Goal: Find specific page/section: Find specific page/section

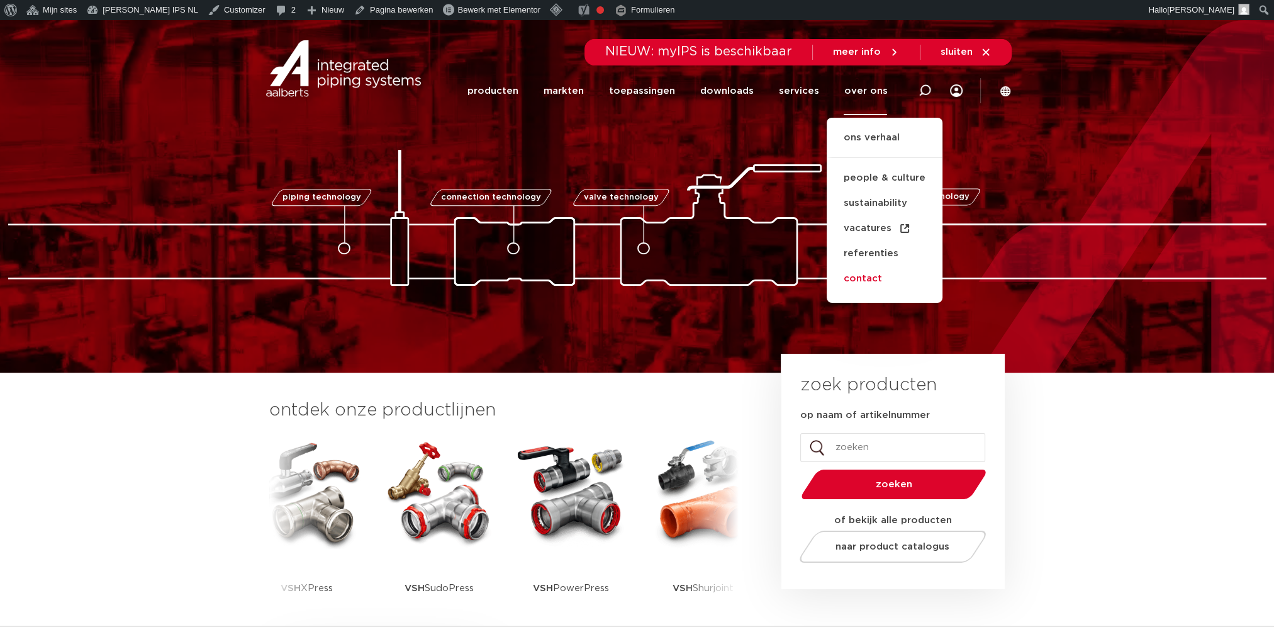
click at [868, 276] on link "contact" at bounding box center [885, 278] width 116 height 25
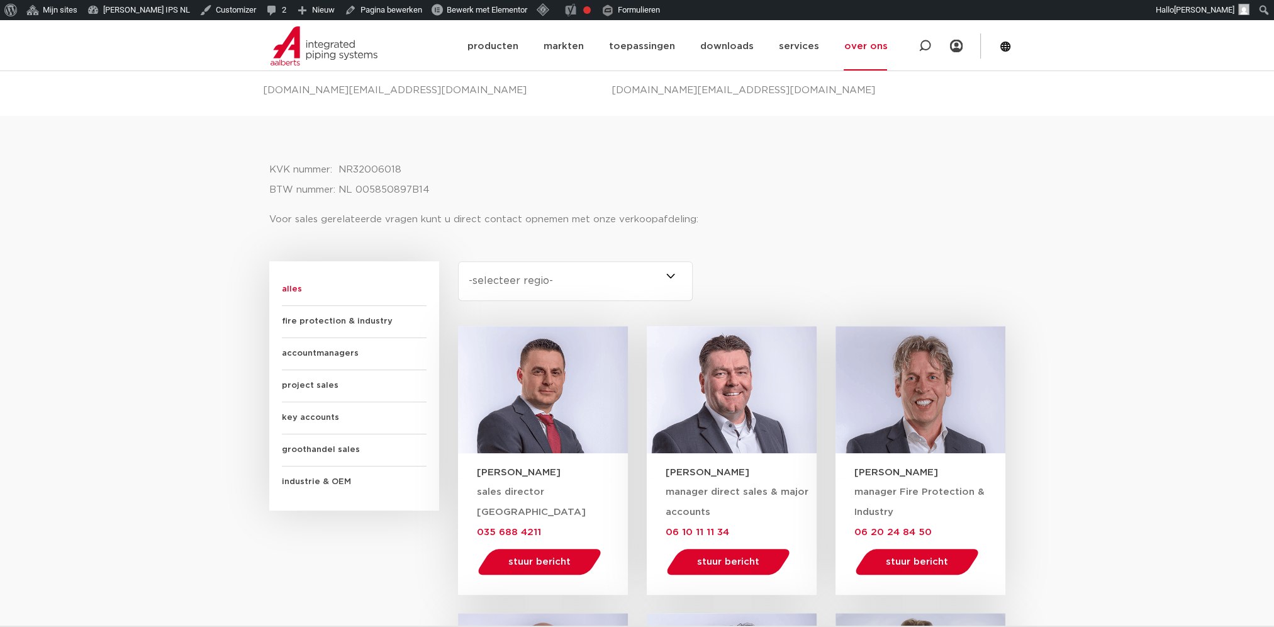
scroll to position [524, 0]
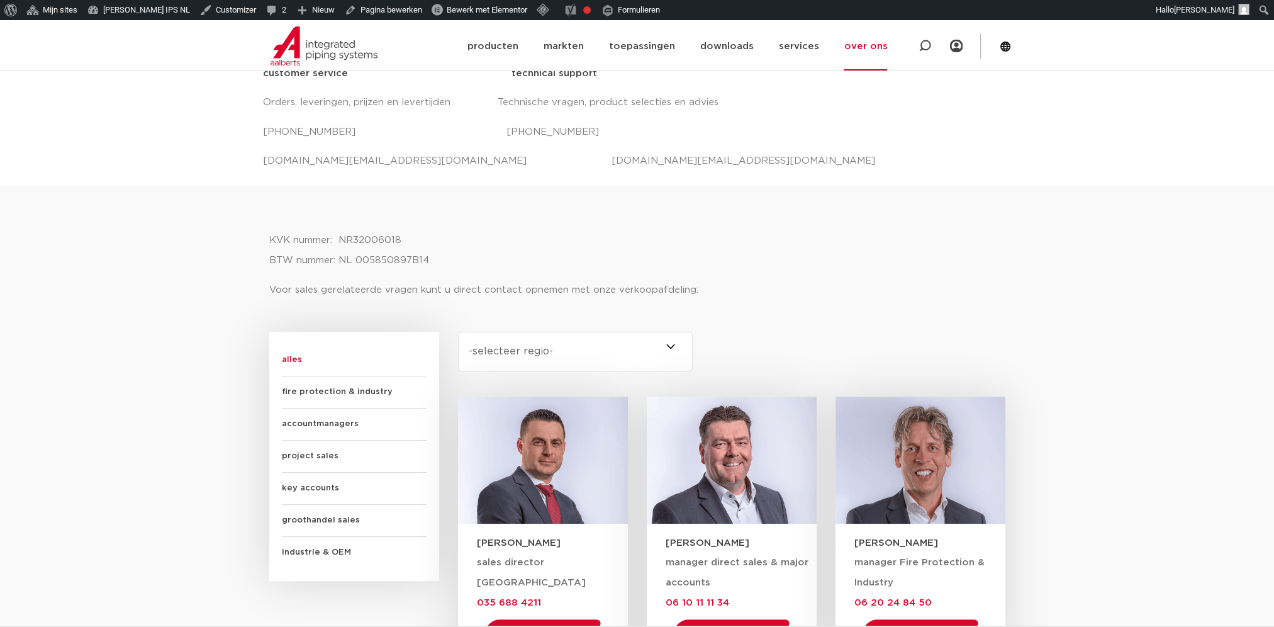
click at [693, 343] on span at bounding box center [693, 352] width 0 height 40
click at [672, 343] on select "-selecteer regio- Heel Nederland (7) Brabant (4) Drenthe (2) Flevoland (2) Frie…" at bounding box center [575, 352] width 235 height 40
click at [693, 342] on span at bounding box center [693, 352] width 0 height 40
click at [669, 342] on select "-selecteer regio- Heel Nederland (7) Brabant (4) Drenthe (2) Flevoland (2) Frie…" at bounding box center [575, 352] width 235 height 40
click at [693, 344] on span at bounding box center [693, 352] width 0 height 40
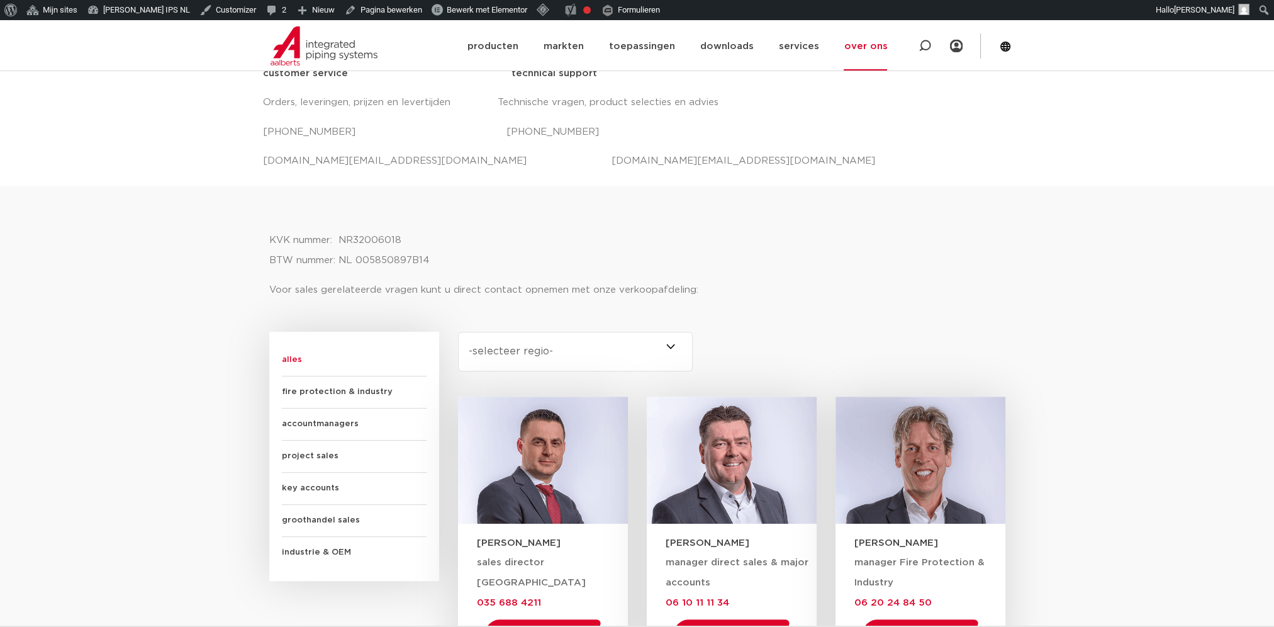
click at [669, 344] on select "-selecteer regio- Heel Nederland (7) Brabant (4) Drenthe (2) Flevoland (2) Frie…" at bounding box center [575, 352] width 235 height 40
click at [565, 342] on select "-selecteer regio- Heel Nederland (7) Brabant (4) Drenthe (2) Flevoland (2) Frie…" at bounding box center [575, 352] width 235 height 40
click at [458, 332] on select "-selecteer regio- Heel Nederland (7) Brabant (4) Drenthe (2) Flevoland (2) Frie…" at bounding box center [575, 352] width 235 height 40
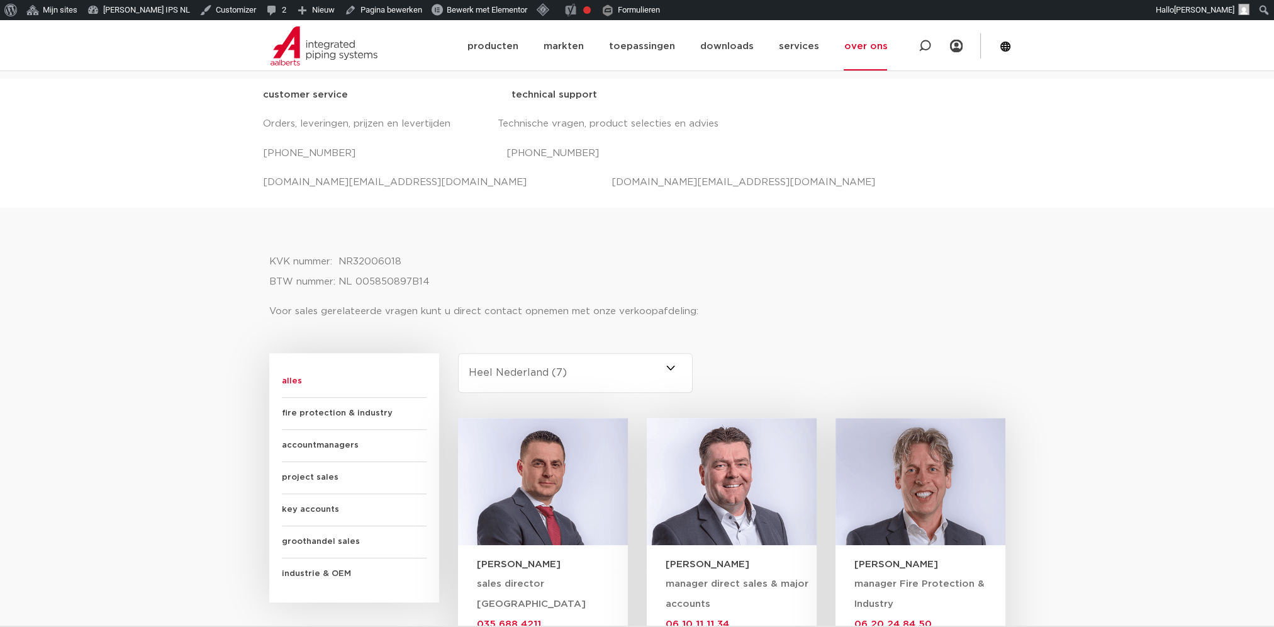
scroll to position [524, 0]
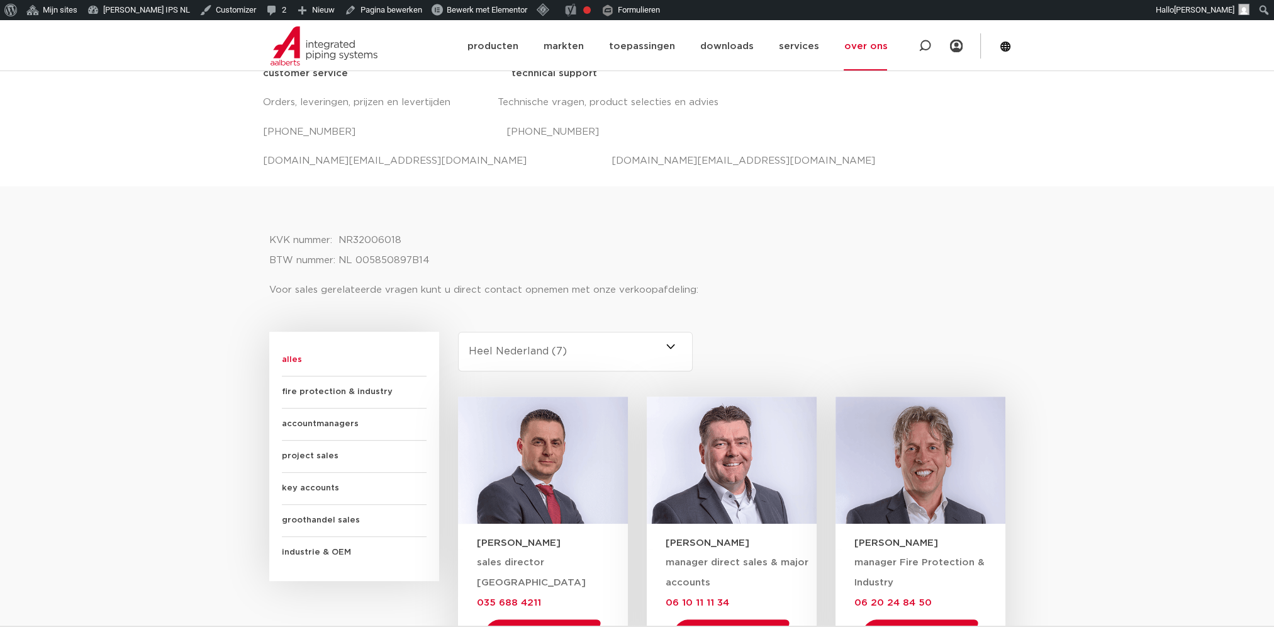
click at [693, 349] on span at bounding box center [693, 352] width 0 height 40
click at [673, 349] on select "-selecteer regio- Heel Nederland (7) Brabant (4) Drenthe (2) Flevoland (2) Frie…" at bounding box center [575, 352] width 235 height 40
click at [693, 345] on span at bounding box center [693, 352] width 0 height 40
click at [669, 345] on select "-selecteer regio- Heel Nederland (7) Brabant (4) Drenthe (2) Flevoland (2) Frie…" at bounding box center [575, 352] width 235 height 40
click at [693, 344] on span at bounding box center [693, 352] width 0 height 40
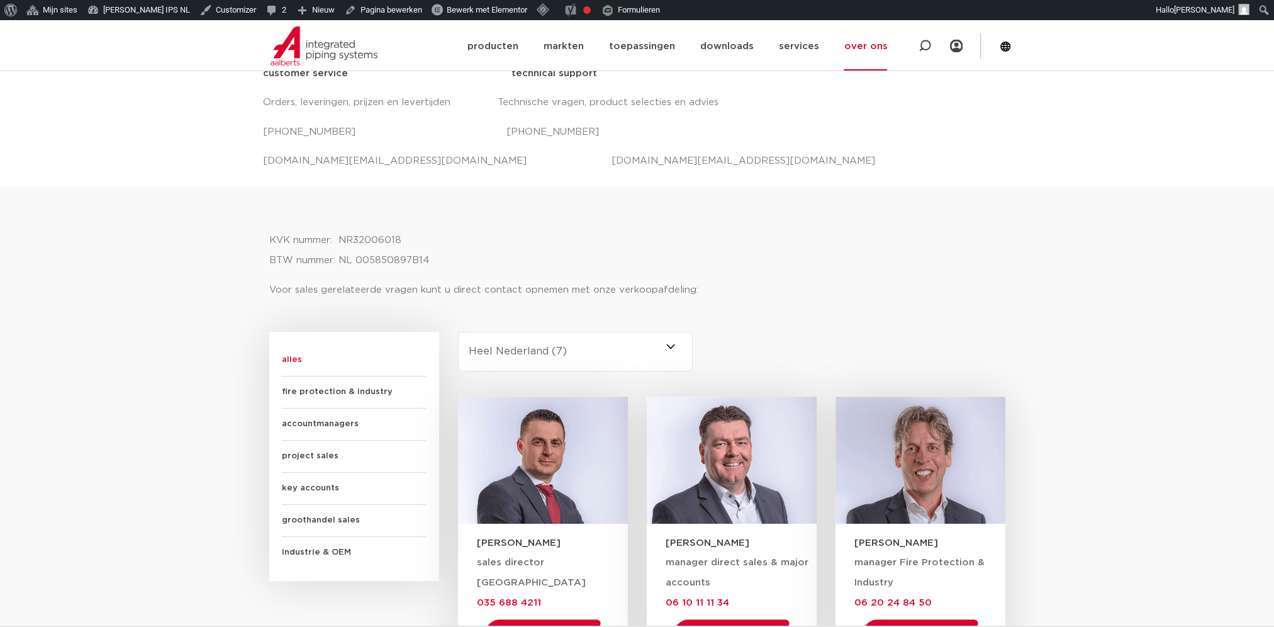
click at [673, 344] on select "-selecteer regio- Heel Nederland (7) Brabant (4) Drenthe (2) Flevoland (2) Frie…" at bounding box center [575, 352] width 235 height 40
click at [555, 350] on select "-selecteer regio- Heel Nederland (7) Brabant (4) Drenthe (2) Flevoland (2) Frie…" at bounding box center [575, 352] width 235 height 40
select select "gelderland"
click at [458, 332] on select "-selecteer regio- Heel Nederland (7) Brabant (4) Drenthe (2) Flevoland (2) Frie…" at bounding box center [575, 352] width 235 height 40
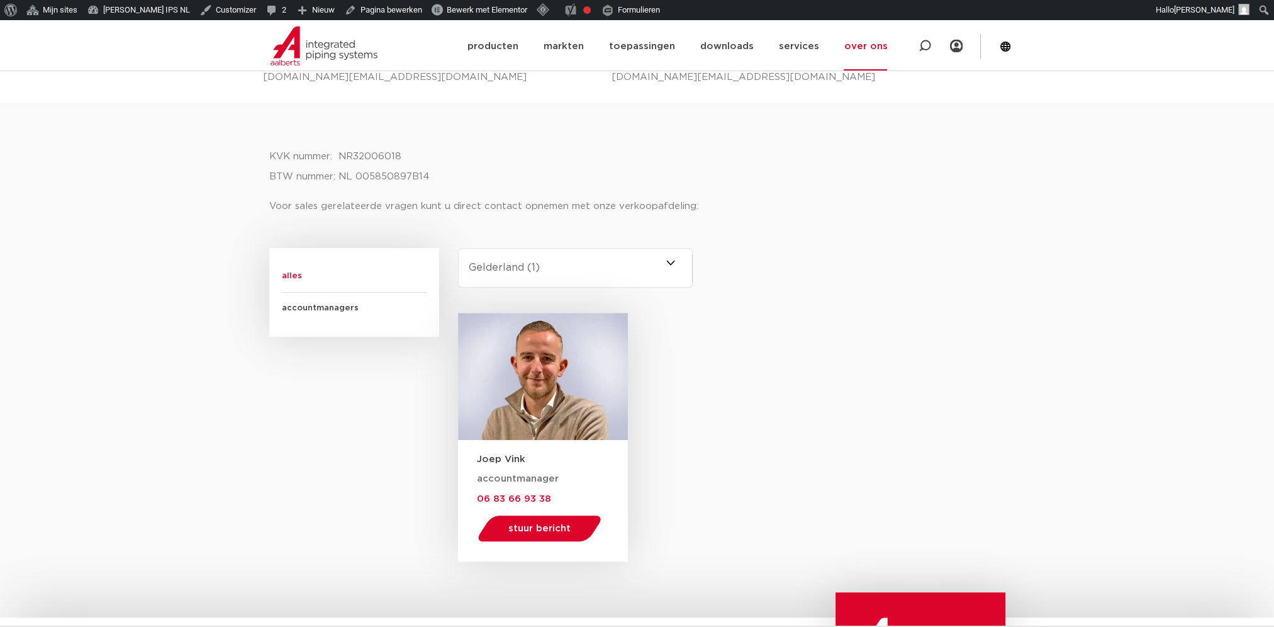
scroll to position [629, 0]
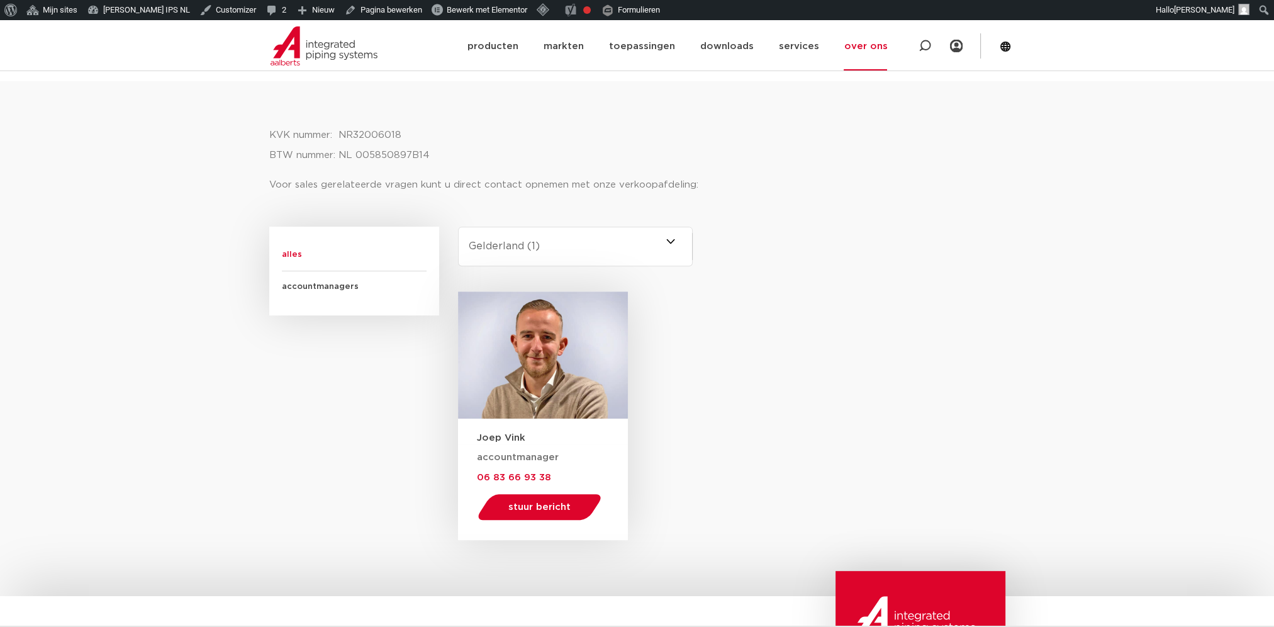
click at [551, 246] on select "-selecteer regio- Heel Nederland (7) [GEOGRAPHIC_DATA] (3) [GEOGRAPHIC_DATA] (3…" at bounding box center [575, 246] width 235 height 40
select select "drenthe"
click at [458, 226] on select "-selecteer regio- Heel Nederland (7) [GEOGRAPHIC_DATA] (3) [GEOGRAPHIC_DATA] (3…" at bounding box center [575, 246] width 235 height 40
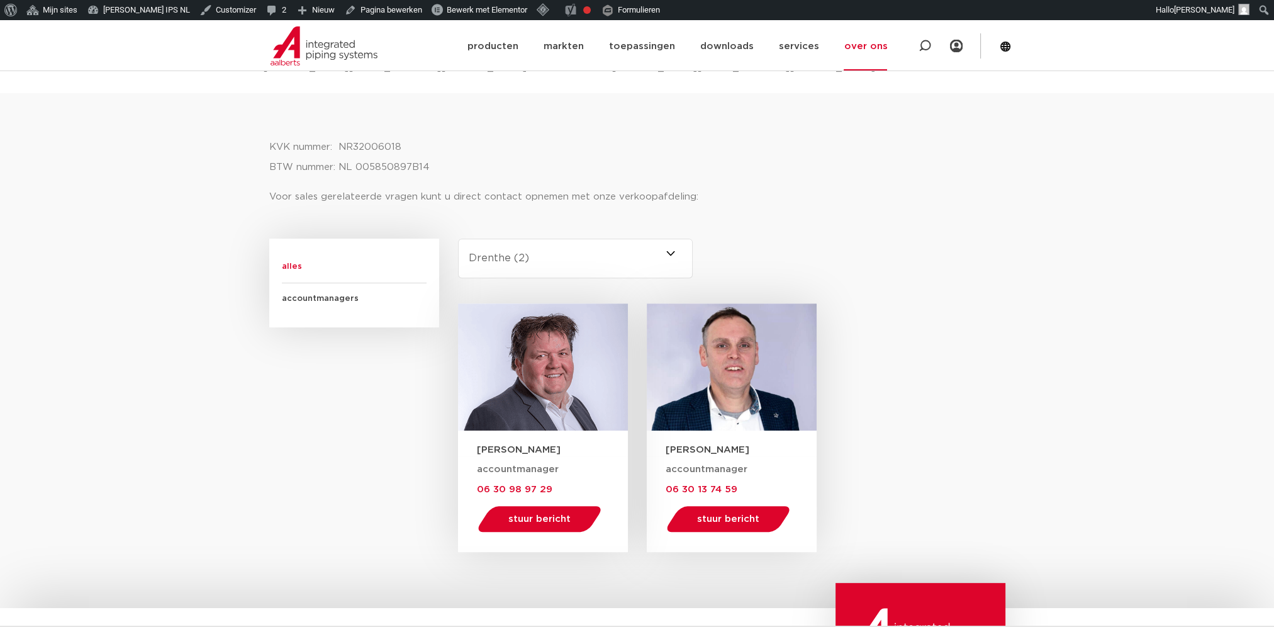
scroll to position [629, 0]
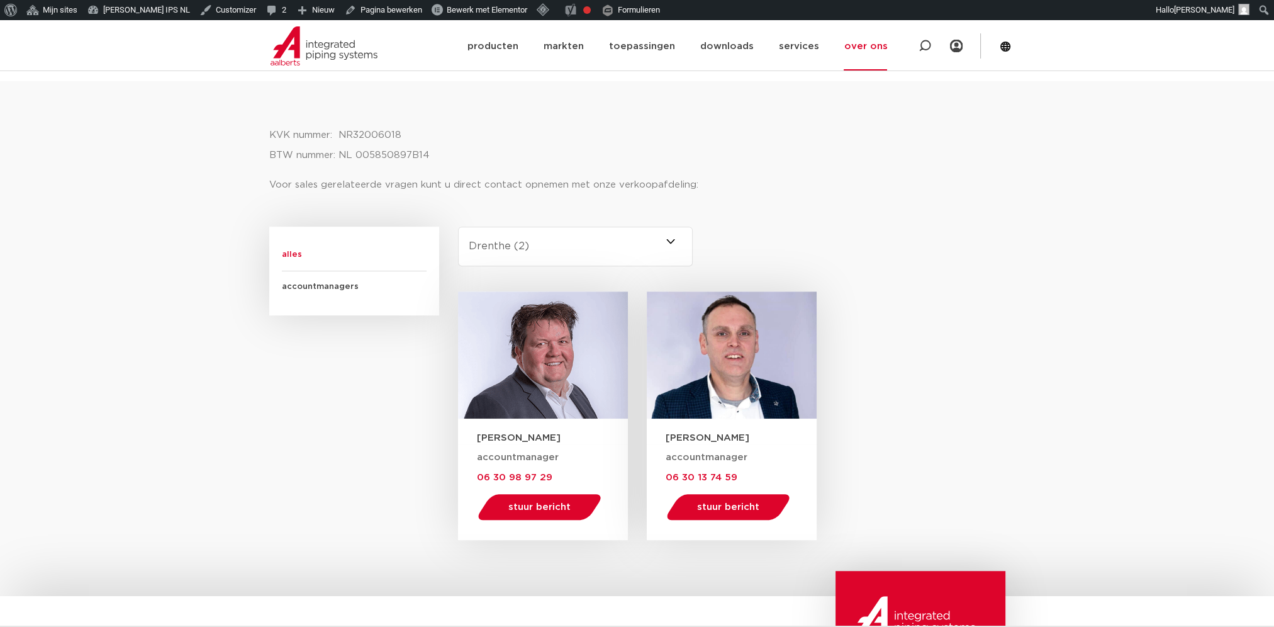
click at [530, 241] on select "-selecteer regio- Heel Nederland (7) [GEOGRAPHIC_DATA] (3) [GEOGRAPHIC_DATA] (2…" at bounding box center [575, 246] width 235 height 40
click at [458, 226] on select "-selecteer regio- Heel Nederland (7) Overijssel (3) Brabant (2) Drenthe (2) Gro…" at bounding box center [575, 246] width 235 height 40
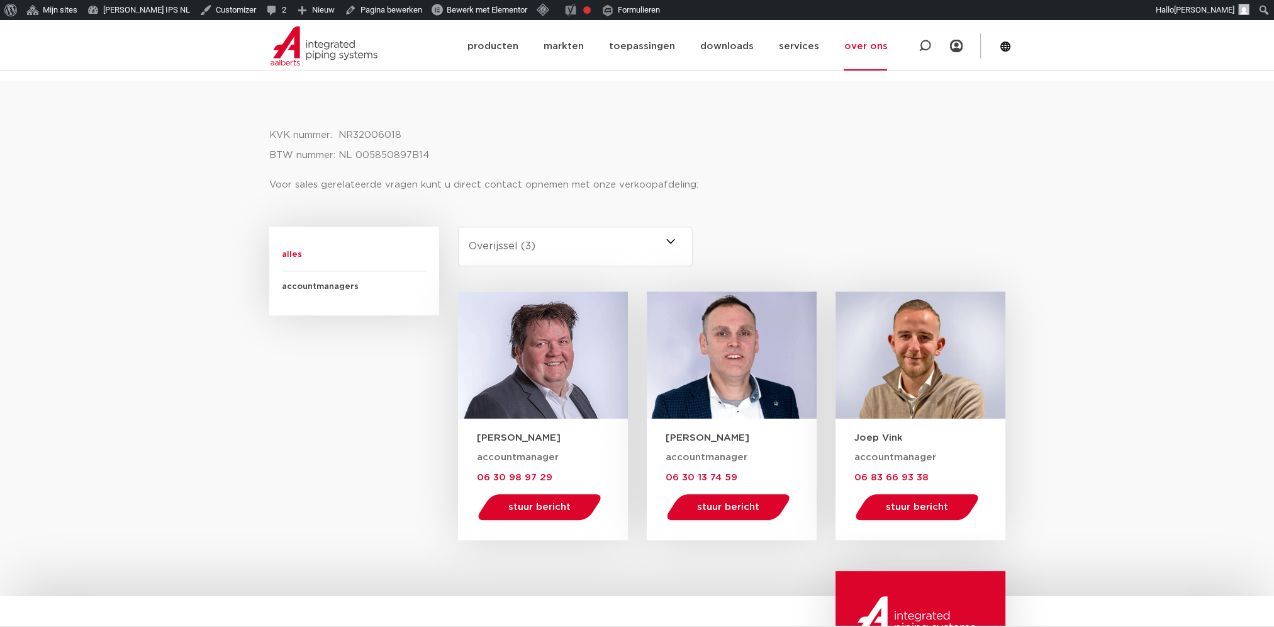
click at [511, 248] on select "-selecteer regio- Heel Nederland (7) Overijssel (3) Brabant (2) Drenthe (2) Gro…" at bounding box center [575, 246] width 235 height 40
click at [458, 226] on select "-selecteer regio- Heel Nederland (7) Overijssel (3) Brabant (2) Drenthe (2) Gro…" at bounding box center [575, 246] width 235 height 40
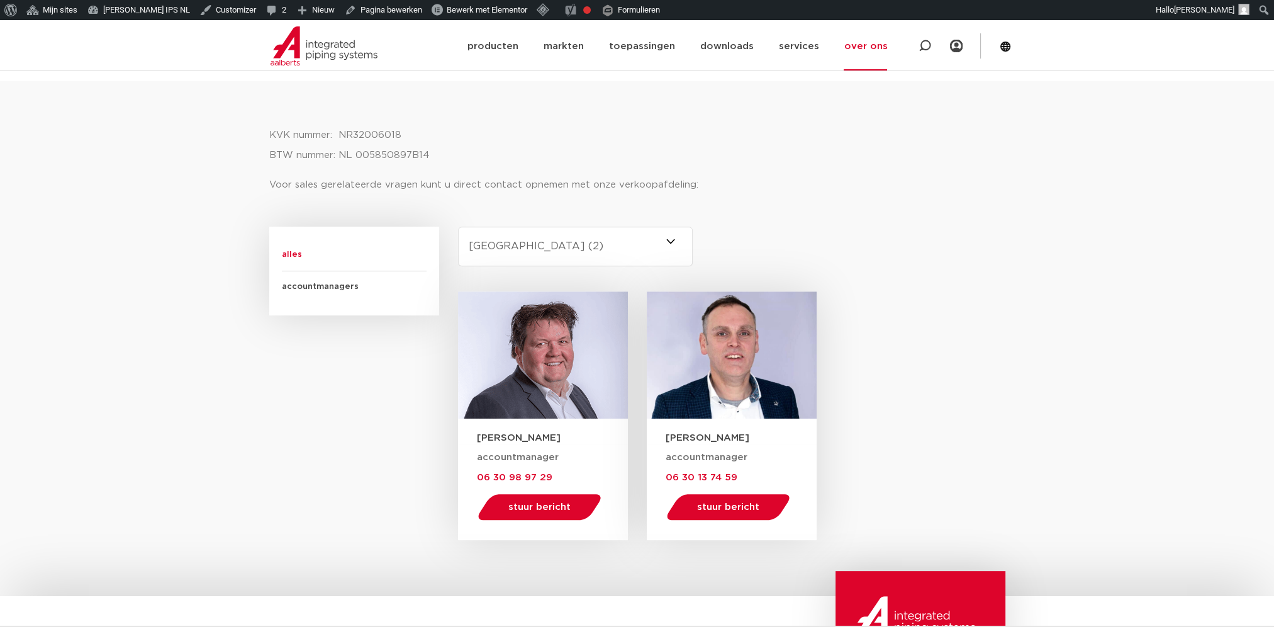
click at [513, 248] on select "-selecteer regio- Heel Nederland (7) Overijssel (3) Brabant (2) Drenthe (2) Gro…" at bounding box center [575, 246] width 235 height 40
click at [458, 226] on select "-selecteer regio- Heel Nederland (7) Overijssel (3) Brabant (2) Drenthe (2) Gro…" at bounding box center [575, 246] width 235 height 40
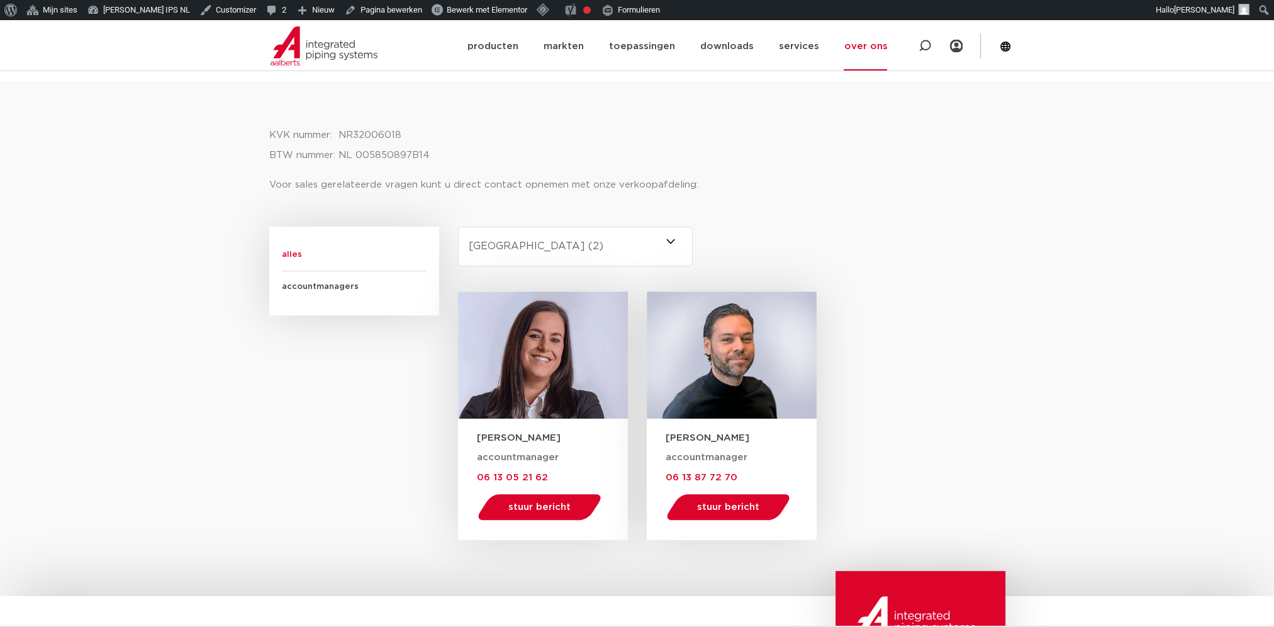
click at [533, 255] on select "-selecteer regio- Heel Nederland (7) Overijssel (3) Brabant (2) Drenthe (2) Gro…" at bounding box center [575, 246] width 235 height 40
click at [458, 226] on select "-selecteer regio- Heel Nederland (7) Overijssel (3) Brabant (2) Drenthe (2) Gro…" at bounding box center [575, 246] width 235 height 40
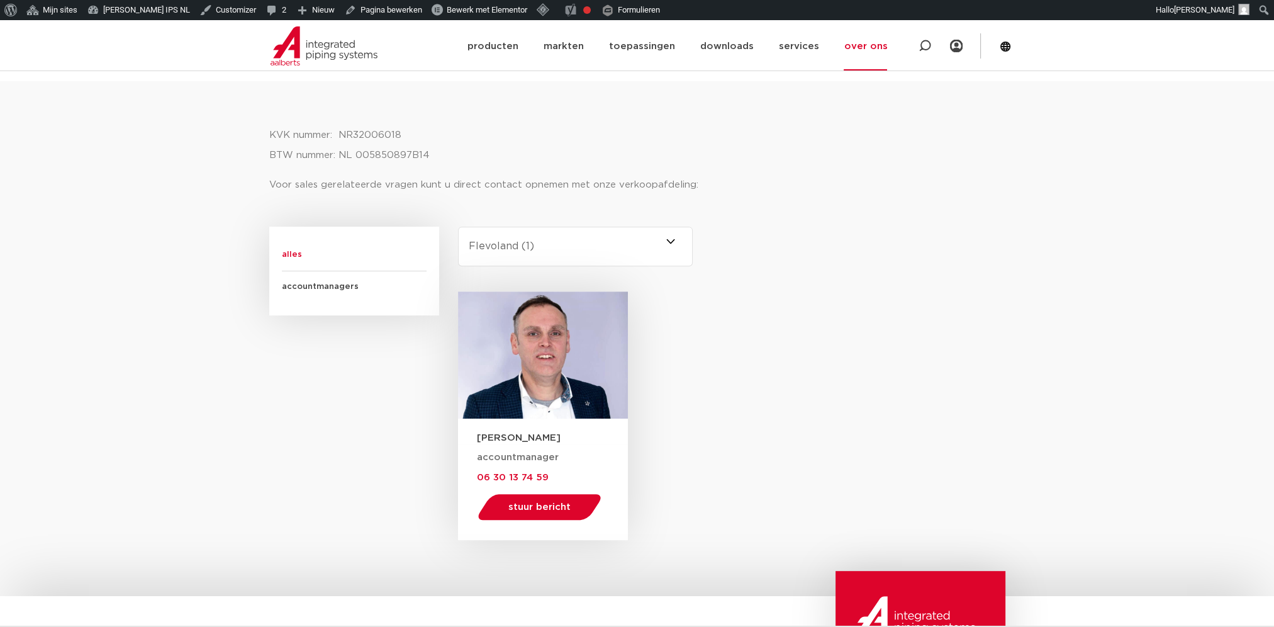
click at [530, 255] on select "-selecteer regio- Heel Nederland (7) Overijssel (3) Brabant (2) Drenthe (2) Gro…" at bounding box center [575, 246] width 235 height 40
click at [458, 226] on select "-selecteer regio- Heel Nederland (7) Overijssel (3) Brabant (2) Drenthe (2) Gro…" at bounding box center [575, 246] width 235 height 40
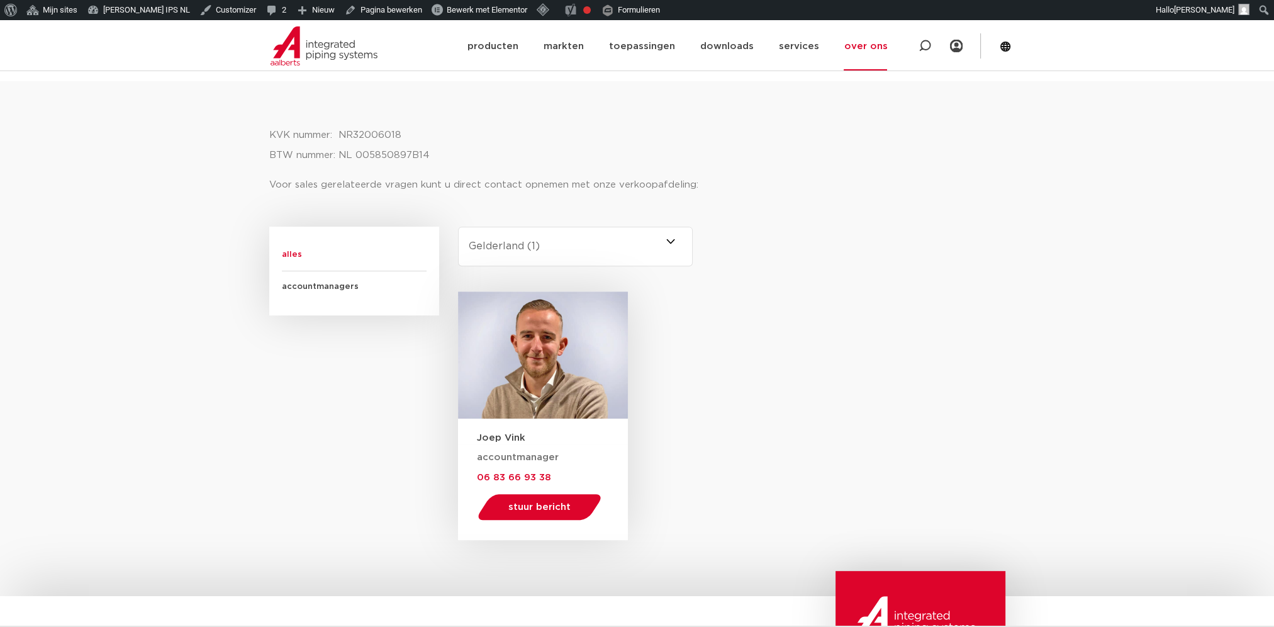
click at [523, 242] on select "-selecteer regio- Heel Nederland (7) Overijssel (3) Brabant (2) Drenthe (2) Gro…" at bounding box center [575, 246] width 235 height 40
click at [458, 226] on select "-selecteer regio- Heel Nederland (7) Overijssel (3) Brabant (2) Drenthe (2) Gro…" at bounding box center [575, 246] width 235 height 40
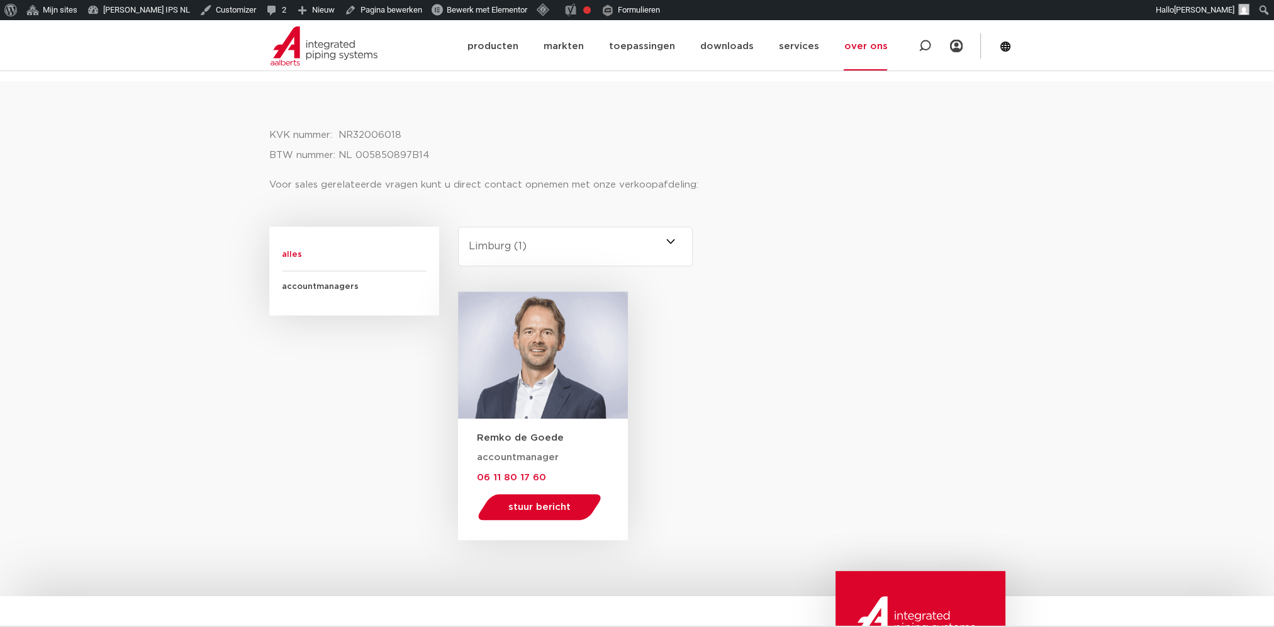
click at [517, 250] on select "-selecteer regio- Heel Nederland (7) Overijssel (3) Brabant (2) Drenthe (2) Gro…" at bounding box center [575, 246] width 235 height 40
click at [458, 226] on select "-selecteer regio- Heel Nederland (7) Overijssel (3) Brabant (2) Drenthe (2) Gro…" at bounding box center [575, 246] width 235 height 40
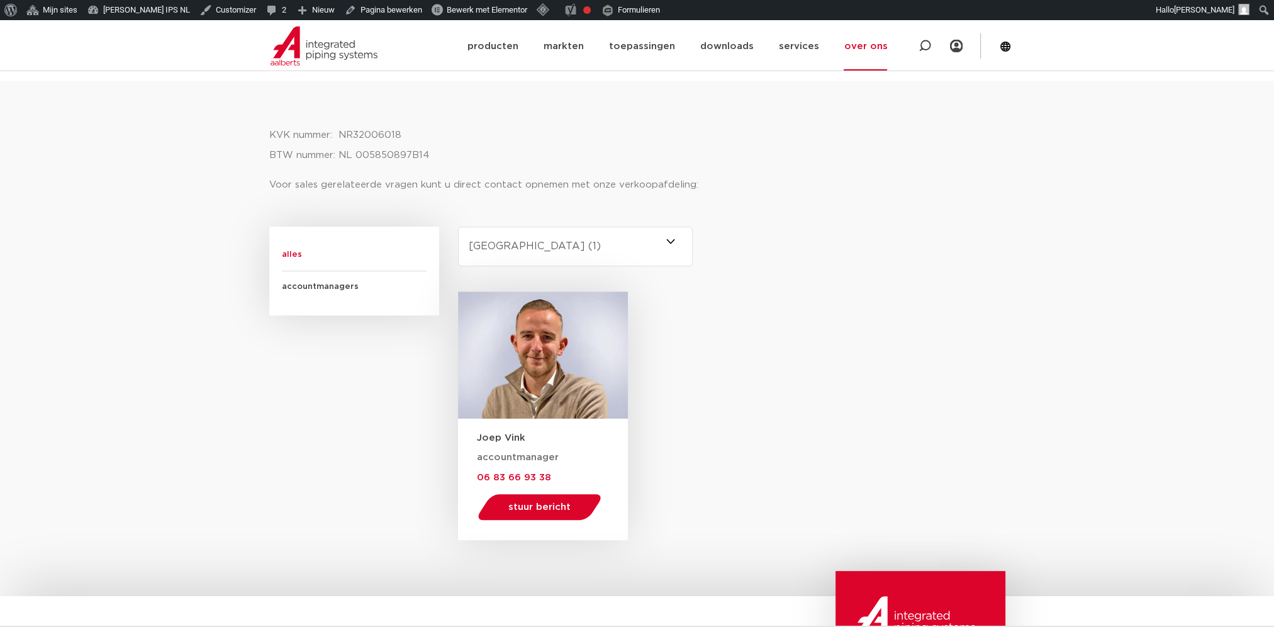
click at [516, 245] on select "-selecteer regio- Heel Nederland (7) Overijssel (3) Brabant (2) Drenthe (2) Gro…" at bounding box center [575, 246] width 235 height 40
click at [458, 226] on select "-selecteer regio- Heel Nederland (7) Overijssel (3) Brabant (2) Drenthe (2) Gro…" at bounding box center [575, 246] width 235 height 40
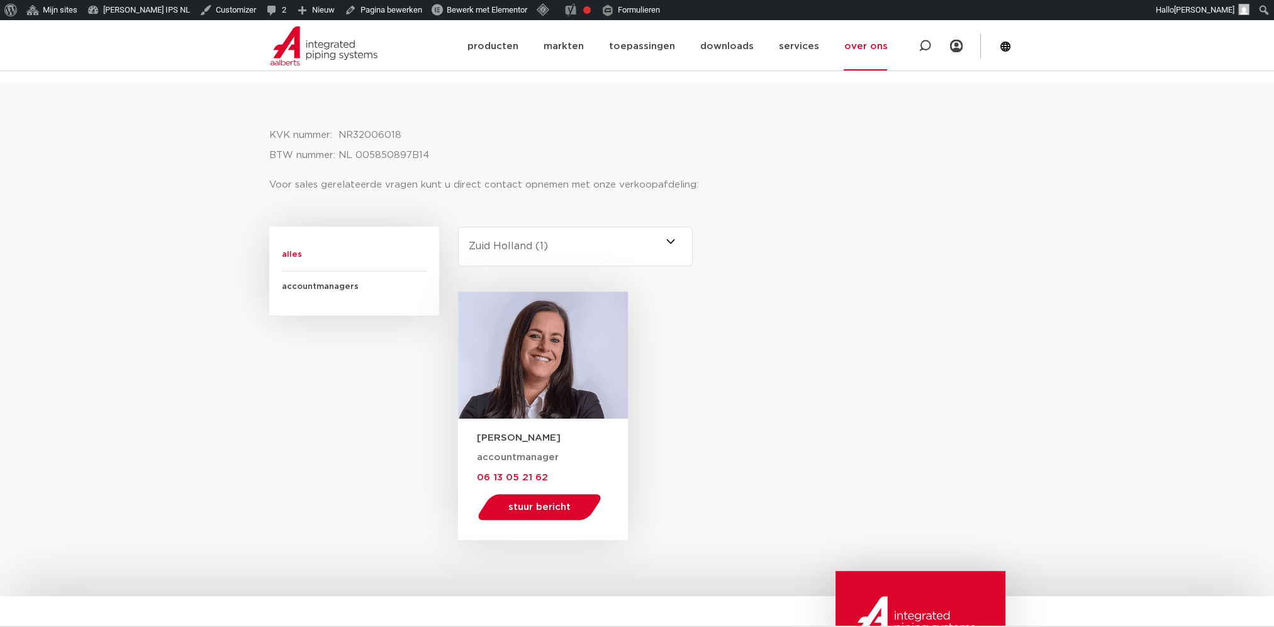
click at [525, 240] on select "-selecteer regio- Heel Nederland (7) Overijssel (3) Brabant (2) Drenthe (2) Gro…" at bounding box center [575, 246] width 235 height 40
select select "brabant"
click at [458, 226] on select "-selecteer regio- Heel Nederland (7) Overijssel (3) Brabant (2) Drenthe (2) Gro…" at bounding box center [575, 246] width 235 height 40
